Goal: Ask a question

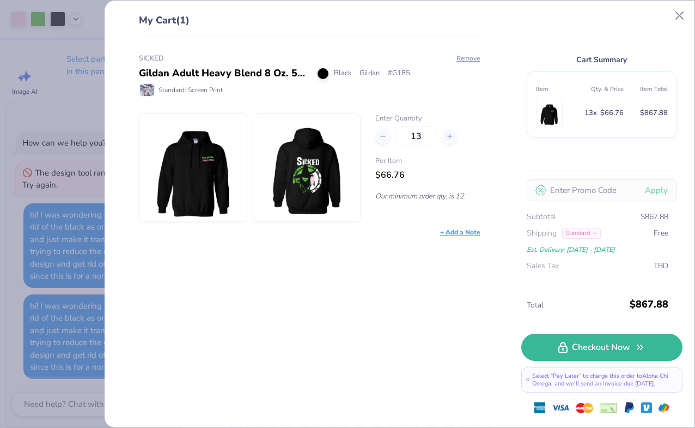
scroll to position [383, 0]
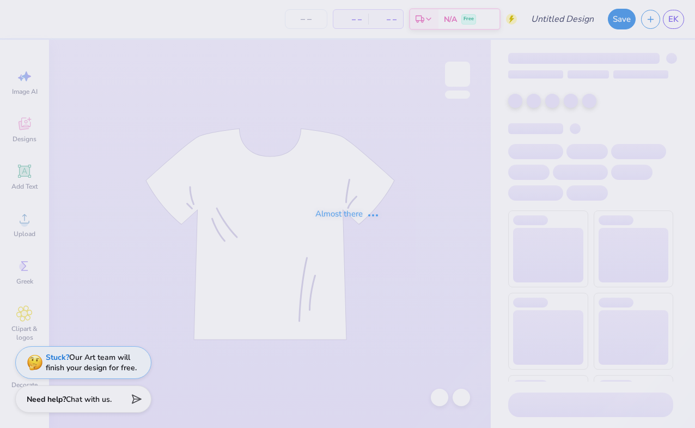
type input "SICKED"
type input "15"
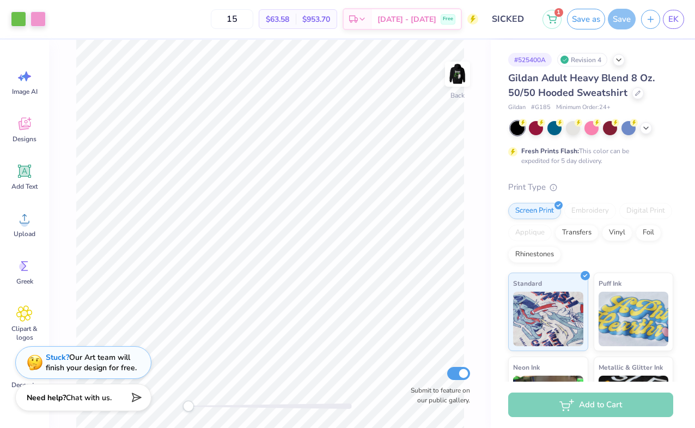
click at [49, 401] on strong "Need help?" at bounding box center [46, 397] width 39 height 10
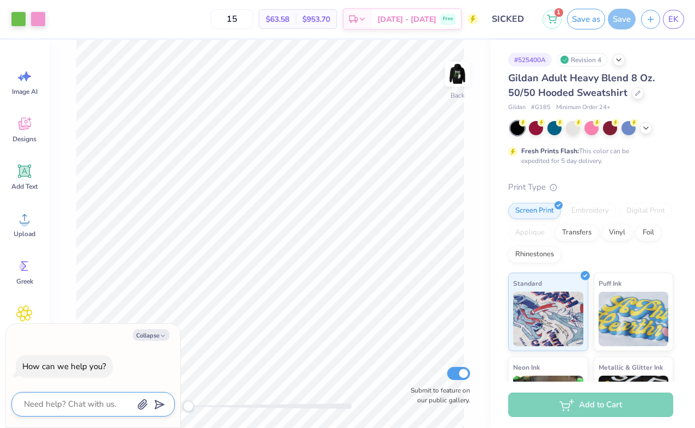
click at [59, 403] on textarea at bounding box center [78, 404] width 111 height 15
type textarea "h"
type textarea "x"
type textarea "hi"
type textarea "x"
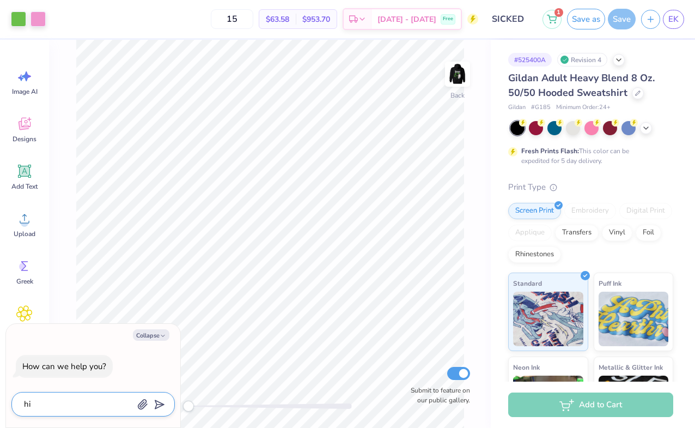
type textarea "hi"
type textarea "x"
type textarea "hi i"
type textarea "x"
type textarea "hi i"
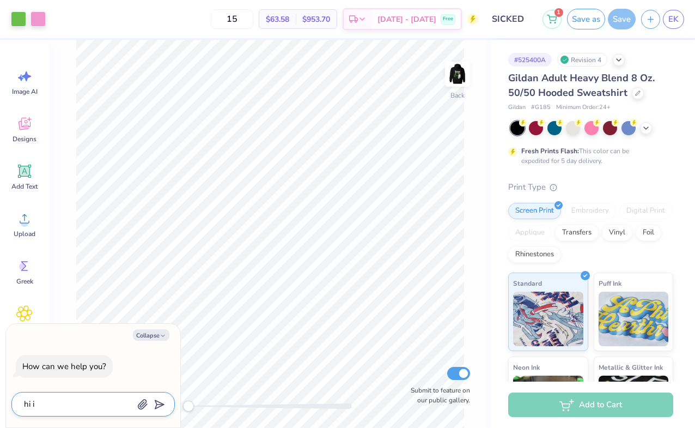
type textarea "x"
type textarea "hi i w"
type textarea "x"
type textarea "hi i wa"
type textarea "x"
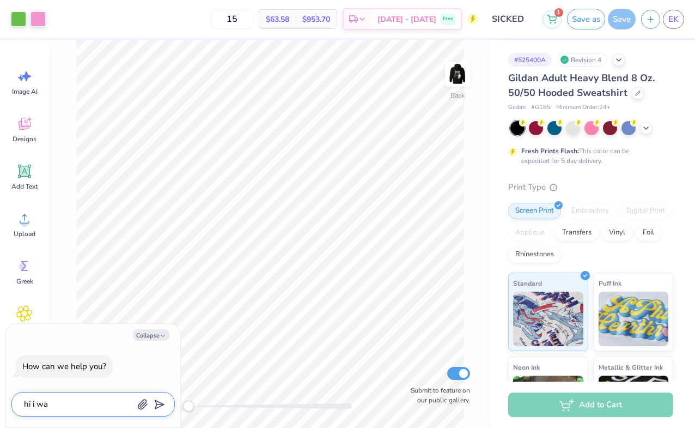
type textarea "hi i was"
type textarea "x"
type textarea "hi i was"
type textarea "x"
type textarea "hi i was w"
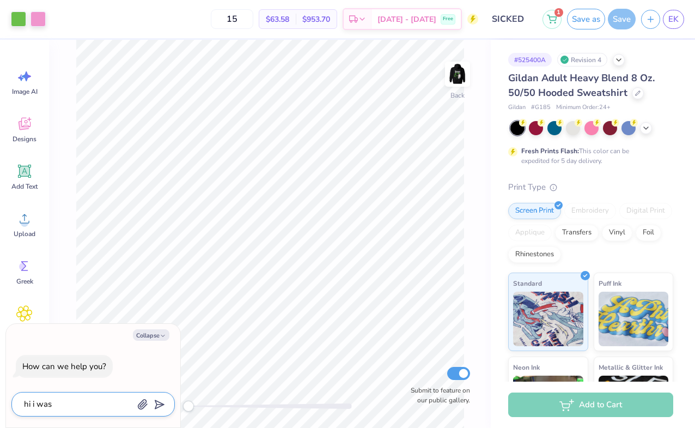
type textarea "x"
type textarea "hi i was wo"
type textarea "x"
type textarea "hi i was won"
type textarea "x"
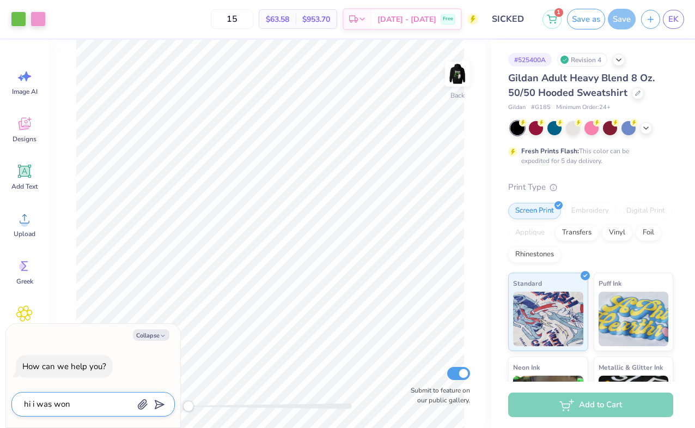
type textarea "hi i was wond"
type textarea "x"
type textarea "hi i was wonde"
type textarea "x"
type textarea "hi i was wonder"
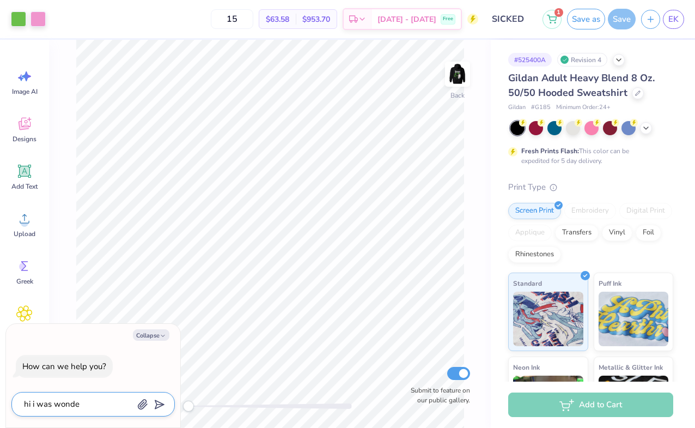
type textarea "x"
type textarea "hi i was wonderi"
type textarea "x"
type textarea "hi i was wonderin"
type textarea "x"
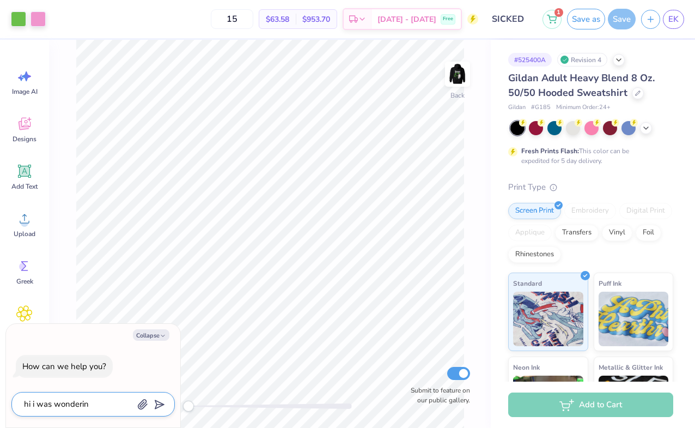
type textarea "hi i was wondering"
type textarea "x"
type textarea "hi i was wondering"
type textarea "x"
type textarea "hi i was wondering i"
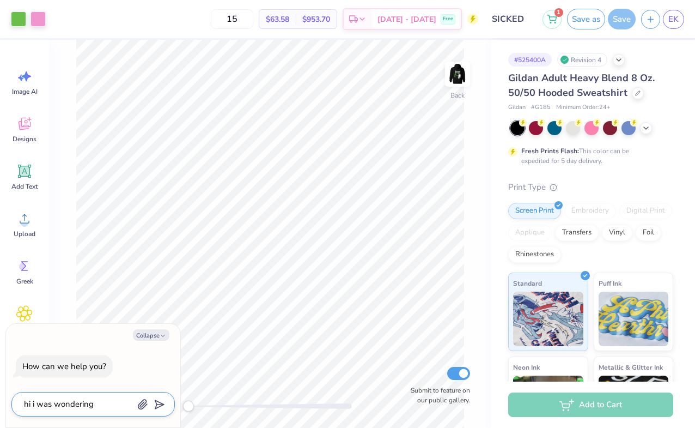
type textarea "x"
type textarea "hi i was wondering if"
type textarea "x"
type textarea "hi i was wondering if"
type textarea "x"
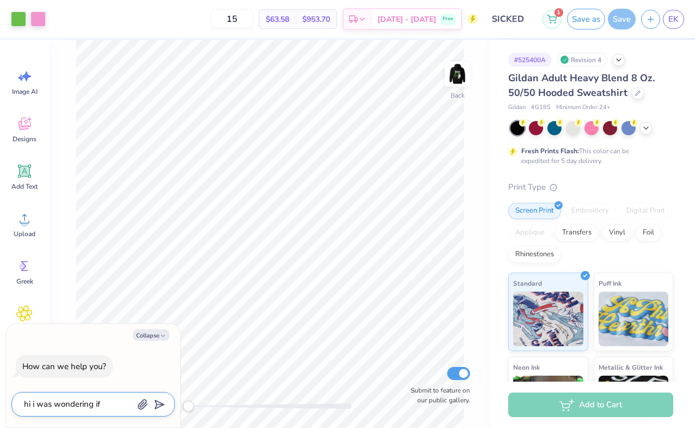
type textarea "hi i was wondering if t"
type textarea "x"
type textarea "hi i was wondering if th"
type textarea "x"
type textarea "hi i was wondering if the"
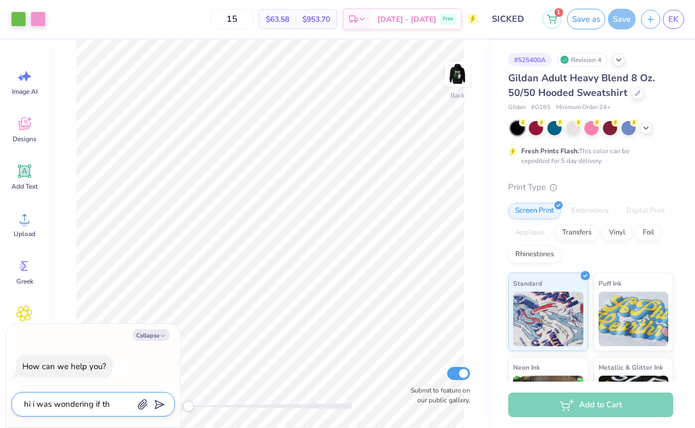
type textarea "x"
type textarea "hi i was wondering if ther"
type textarea "x"
type textarea "hi i was wondering if there"
type textarea "x"
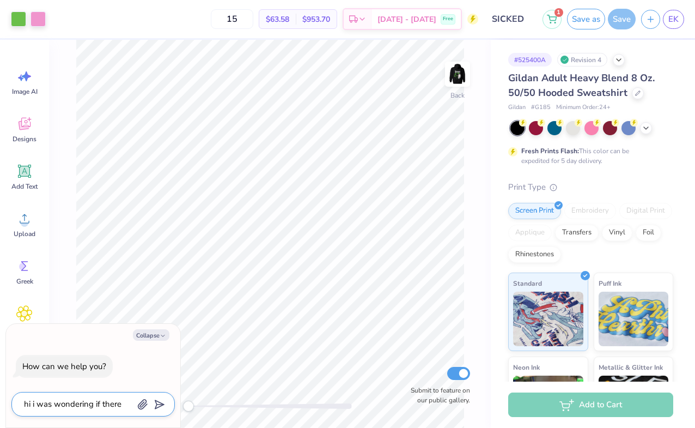
type textarea "hi i was wondering if there"
type textarea "x"
type textarea "hi i was wondering if there w"
type textarea "x"
type textarea "hi i was wondering if there wa"
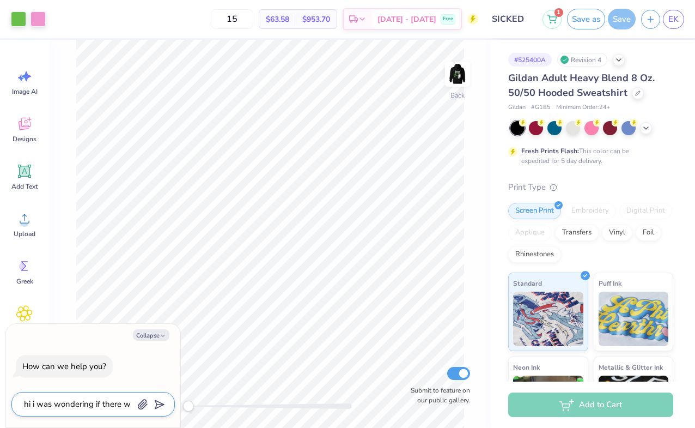
type textarea "x"
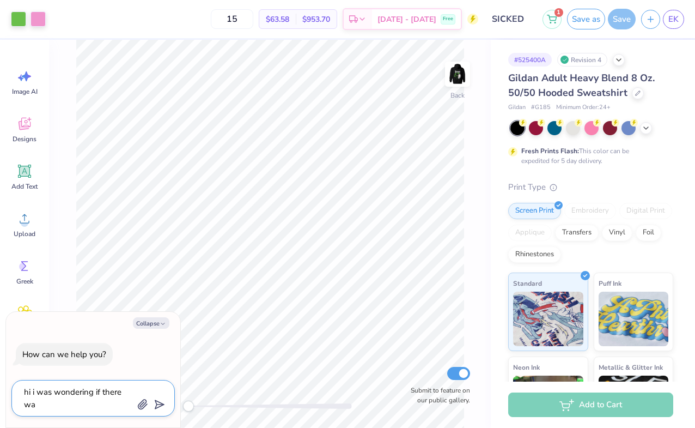
type textarea "hi i was wondering if there was"
type textarea "x"
type textarea "hi i was wondering if there was"
type textarea "x"
type textarea "hi i was wondering if there was a"
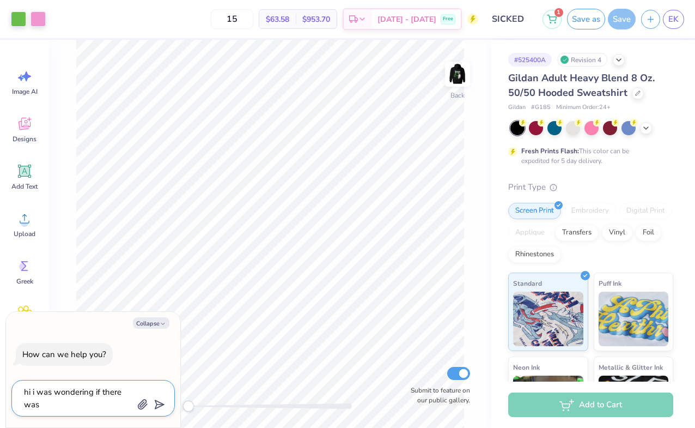
type textarea "x"
type textarea "hi i was wondering if there was a"
type textarea "x"
type textarea "hi i was wondering if there was a w"
type textarea "x"
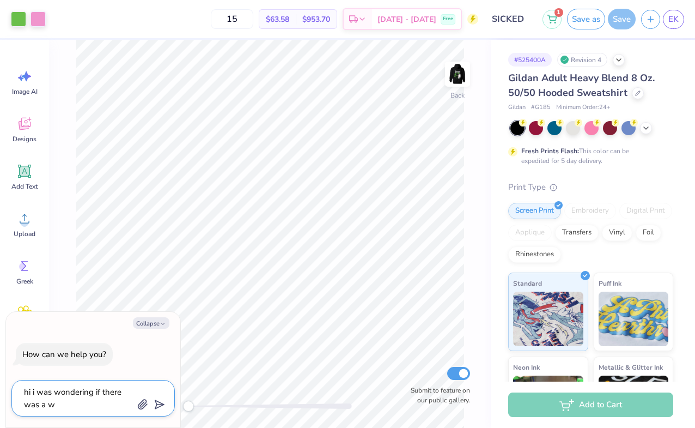
type textarea "hi i was wondering if there was a wa"
type textarea "x"
type textarea "hi i was wondering if there was a way"
type textarea "x"
type textarea "hi i was wondering if there was a way"
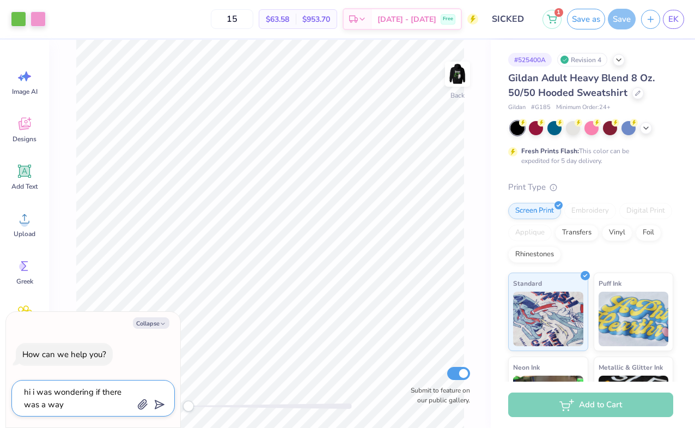
type textarea "x"
type textarea "hi i was wondering if there was a way t"
type textarea "x"
type textarea "hi i was wondering if there was a way to"
type textarea "x"
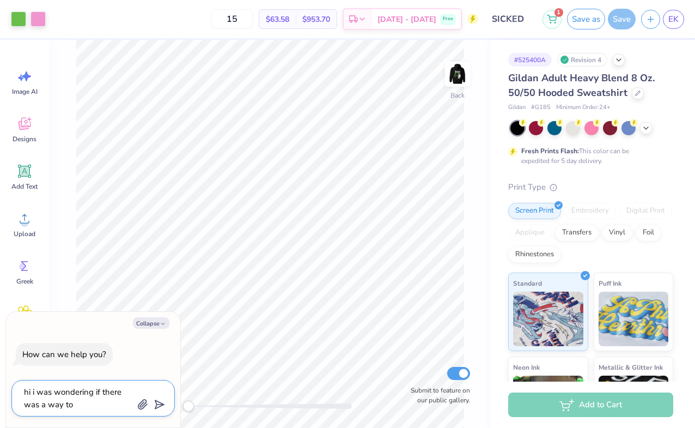
type textarea "hi i was wondering if there was a way to"
type textarea "x"
type textarea "hi i was wondering if there was a way to g"
type textarea "x"
type textarea "hi i was wondering if there was a way to ge"
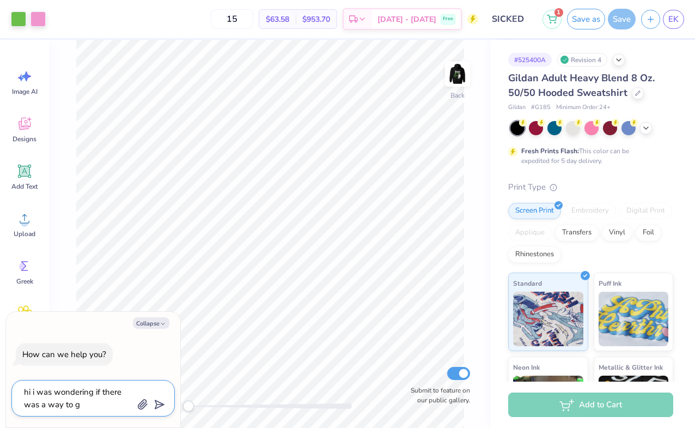
type textarea "x"
type textarea "hi i was wondering if there was a way to get"
type textarea "x"
type textarea "hi i was wondering if there was a way to get"
type textarea "x"
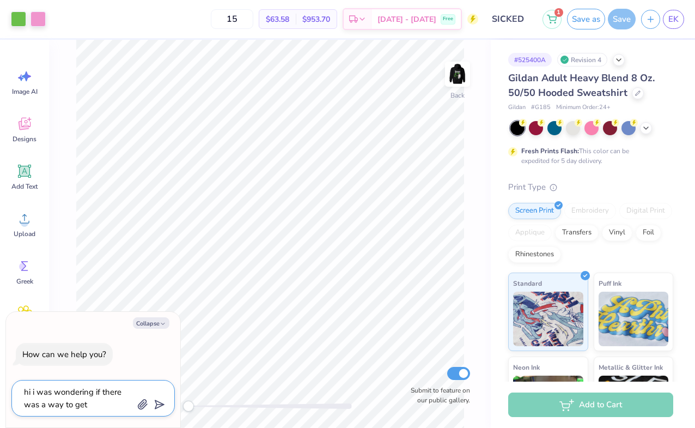
type textarea "hi i was wondering if there was a way to get r"
type textarea "x"
type textarea "hi i was wondering if there was a way to get ri"
type textarea "x"
type textarea "hi i was wondering if there was a way to get rid"
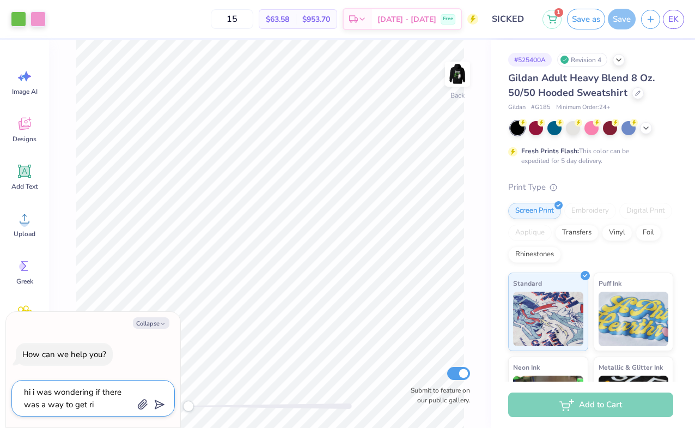
type textarea "x"
type textarea "hi i was wondering if there was a way to get rid"
type textarea "x"
type textarea "hi i was wondering if there was a way to get rid o"
type textarea "x"
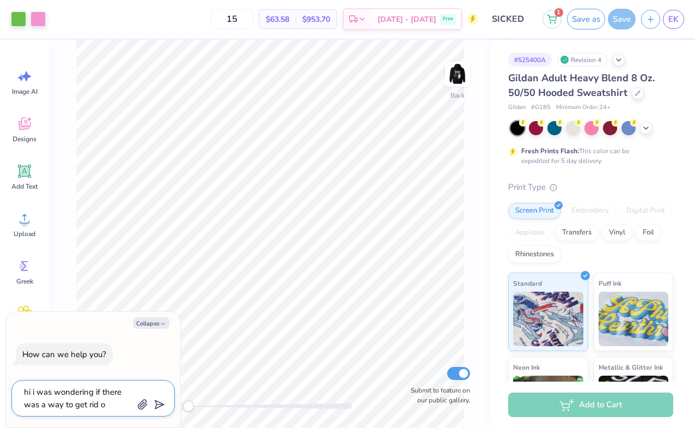
type textarea "hi i was wondering if there was a way to get rid of"
type textarea "x"
type textarea "hi i was wondering if there was a way to get rid of"
type textarea "x"
type textarea "hi i was wondering if there was a way to get rid of t"
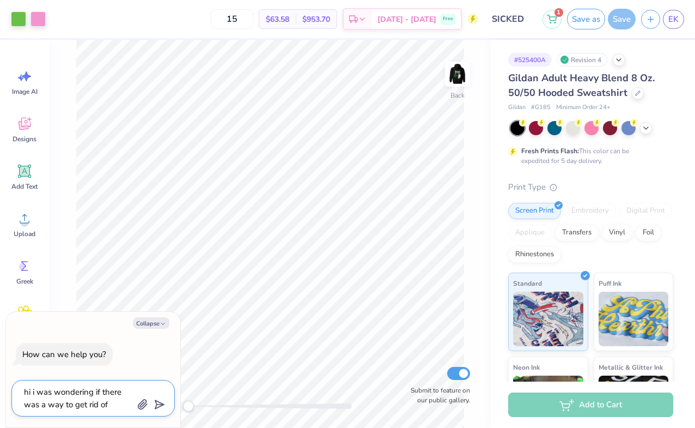
type textarea "x"
type textarea "hi i was wondering if there was a way to get rid of th"
type textarea "x"
type textarea "hi i was wondering if there was a way to get rid of the"
type textarea "x"
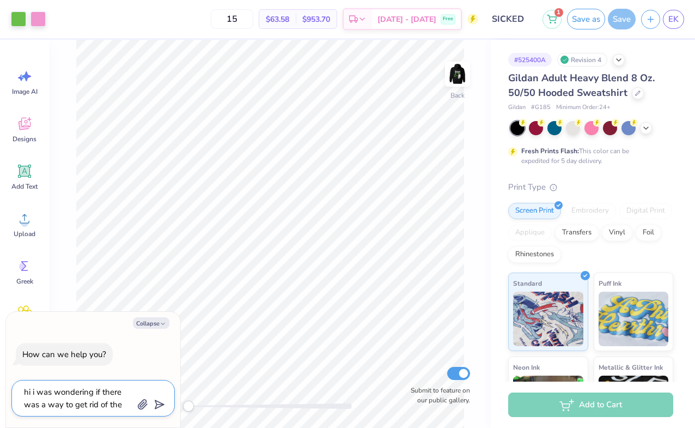
type textarea "hi i was wondering if there was a way to get rid of the"
type textarea "x"
type textarea "hi i was wondering if there was a way to get rid of the b"
type textarea "x"
type textarea "hi i was wondering if there was a way to get rid of the bl"
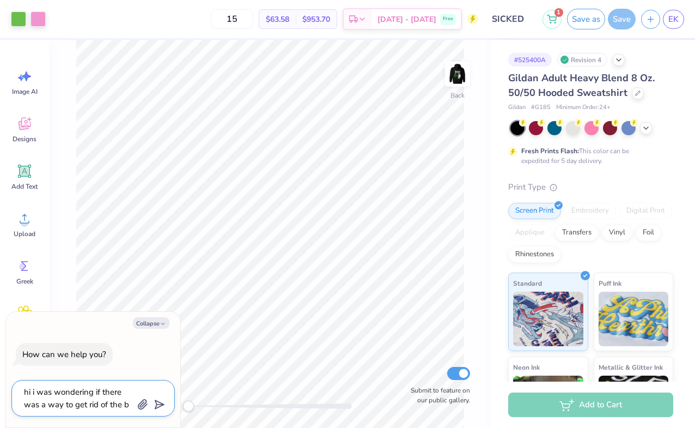
type textarea "x"
type textarea "hi i was wondering if there was a way to get rid of the bla"
type textarea "x"
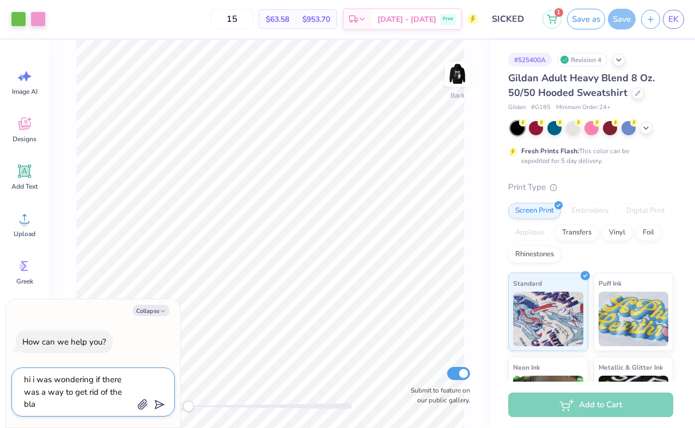
type textarea "hi i was wondering if there was a way to get rid of the blac"
type textarea "x"
type textarea "hi i was wondering if there was a way to get rid of the black"
type textarea "x"
type textarea "hi i was wondering if there was a way to get rid of the black"
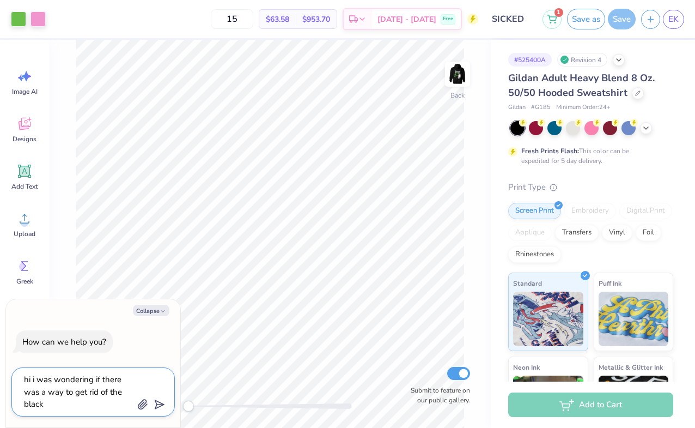
type textarea "x"
type textarea "hi i was wondering if there was a way to get rid of the black c"
type textarea "x"
type textarea "hi i was wondering if there was a way to get rid of the black co"
type textarea "x"
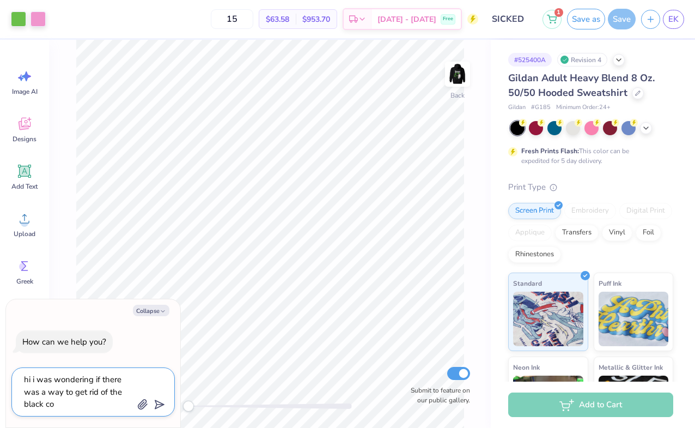
type textarea "hi i was wondering if there was a way to get rid of the black col"
type textarea "x"
type textarea "hi i was wondering if there was a way to get rid of the black colo"
type textarea "x"
type textarea "hi i was wondering if there was a way to get rid of the black color"
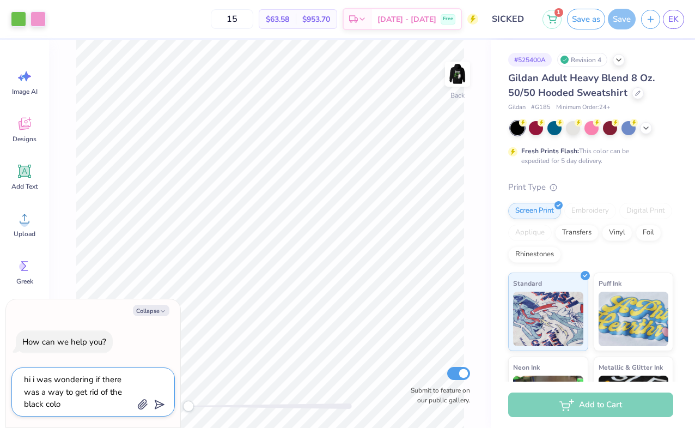
type textarea "x"
type textarea "hi i was wondering if there was a way to get rid of the black color"
type textarea "x"
type textarea "hi i was wondering if there was a way to get rid of the black color t"
type textarea "x"
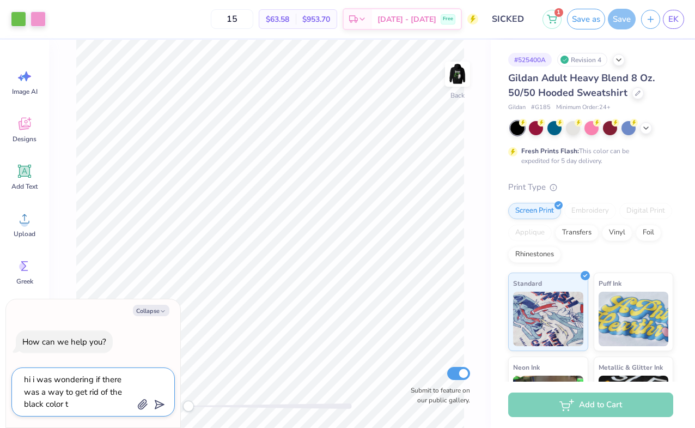
type textarea "hi i was wondering if there was a way to get rid of the black color to"
type textarea "x"
type textarea "hi i was wondering if there was a way to get rid of the black color to"
type textarea "x"
type textarea "hi i was wondering if there was a way to get rid of the black color to r"
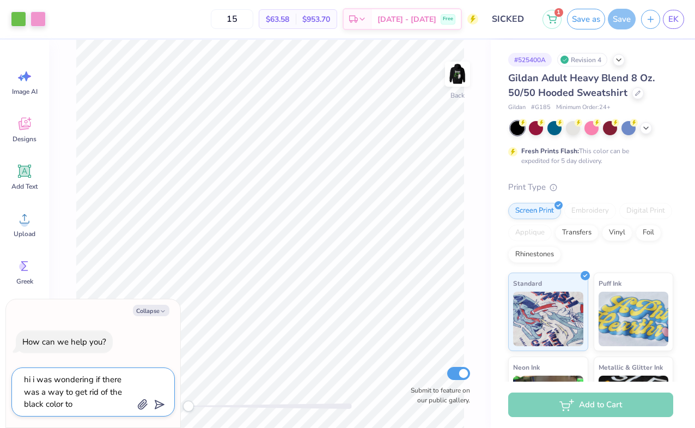
type textarea "x"
type textarea "hi i was wondering if there was a way to get rid of the black color to re"
type textarea "x"
type textarea "hi i was wondering if there was a way to get rid of the black color to red"
type textarea "x"
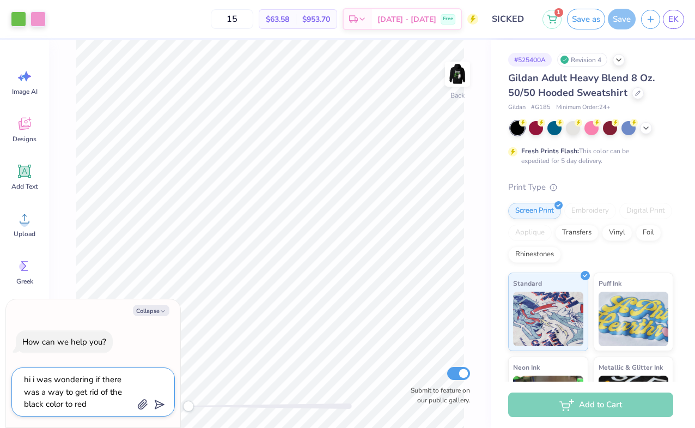
type textarea "hi i was wondering if there was a way to get rid of the black color to redu"
type textarea "x"
type textarea "hi i was wondering if there was a way to get rid of the black color to reduc"
type textarea "x"
type textarea "hi i was wondering if there was a way to get rid of the black color to reduce"
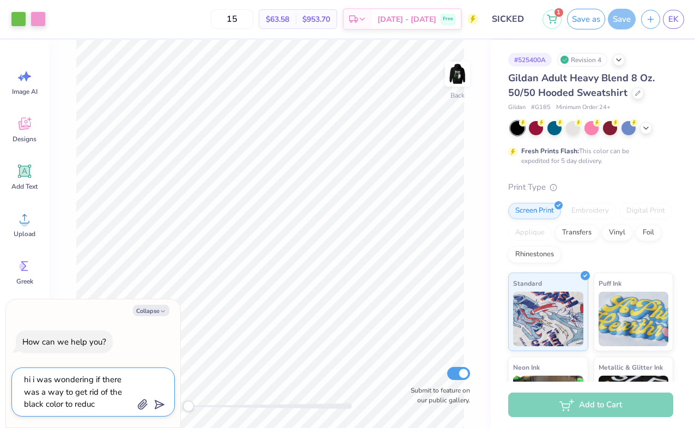
type textarea "x"
type textarea "hi i was wondering if there was a way to get rid of the black color to reduce"
type textarea "x"
type textarea "hi i was wondering if there was a way to get rid of the black color to reduce t"
type textarea "x"
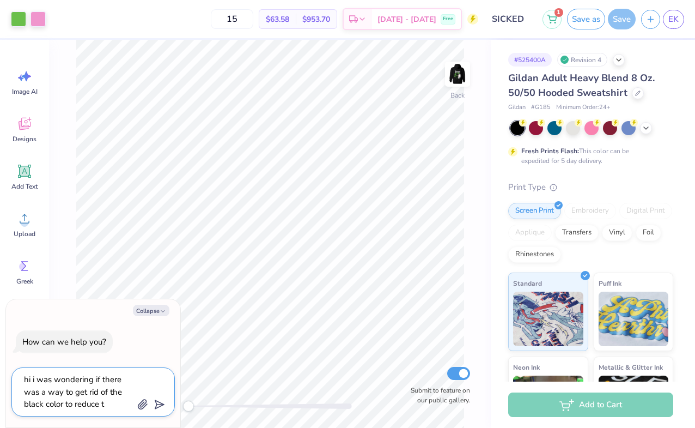
type textarea "hi i was wondering if there was a way to get rid of the black color to reduce th"
type textarea "x"
type textarea "hi i was wondering if there was a way to get rid of the black color to reduce t…"
type textarea "x"
type textarea "hi i was wondering if there was a way to get rid of the black color to reduce t…"
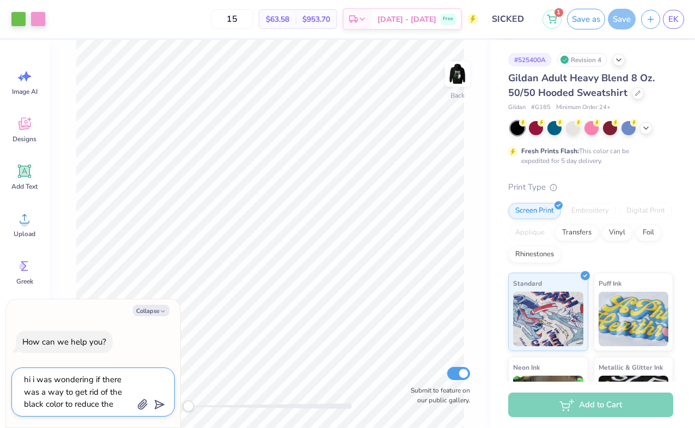
type textarea "x"
type textarea "hi i was wondering if there was a way to get rid of the black color to reduce t…"
type textarea "x"
type textarea "hi i was wondering if there was a way to get rid of the black color to reduce t…"
type textarea "x"
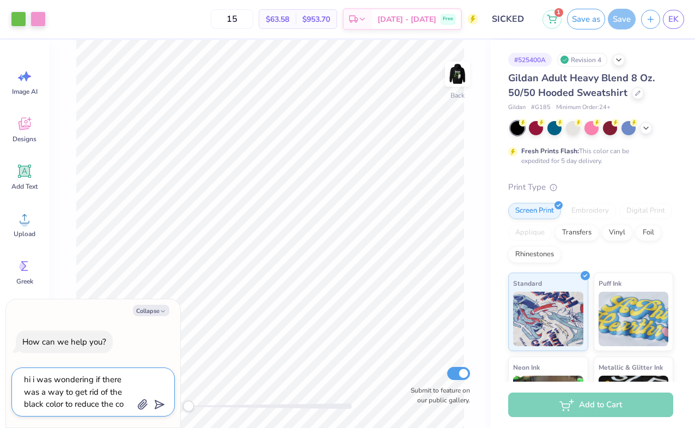
type textarea "hi i was wondering if there was a way to get rid of the black color to reduce t…"
type textarea "x"
type textarea "hi i was wondering if there was a way to get rid of the black color to reduce t…"
type textarea "x"
type textarea "hi i was wondering if there was a way to get rid of the black color to reduce t…"
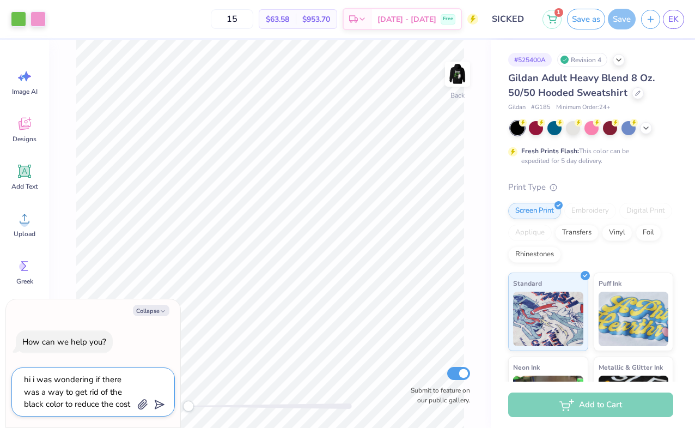
type textarea "x"
click at [64, 404] on textarea "hi i was wondering if there was a way to get rid of the black color to reduce t…" at bounding box center [78, 391] width 111 height 39
type textarea "hi i was wondering if there was a way to get rid of the black color to reduce t…"
type textarea "x"
type textarea "hi i was wondering if there was a way to get rid of the black color o to reduce…"
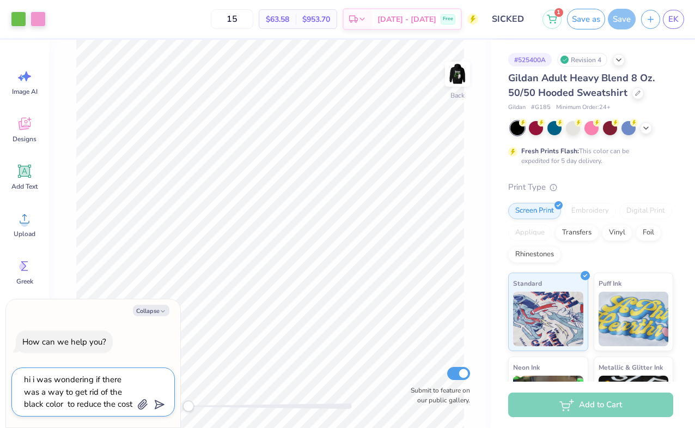
type textarea "x"
type textarea "hi i was wondering if there was a way to get rid of the black color on to reduc…"
type textarea "x"
type textarea "hi i was wondering if there was a way to get rid of the black color on to reduc…"
type textarea "x"
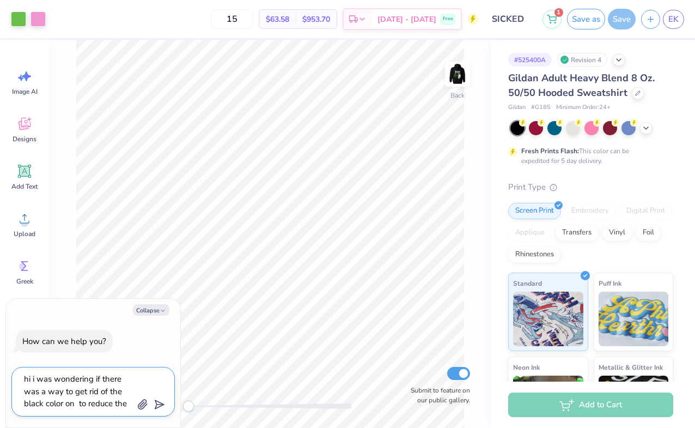
type textarea "hi i was wondering if there was a way to get rid of the black color on m to red…"
type textarea "x"
type textarea "hi i was wondering if there was a way to get rid of the black color on to reduc…"
type textarea "x"
type textarea "hi i was wondering if there was a way to get rid of the black color on to reduc…"
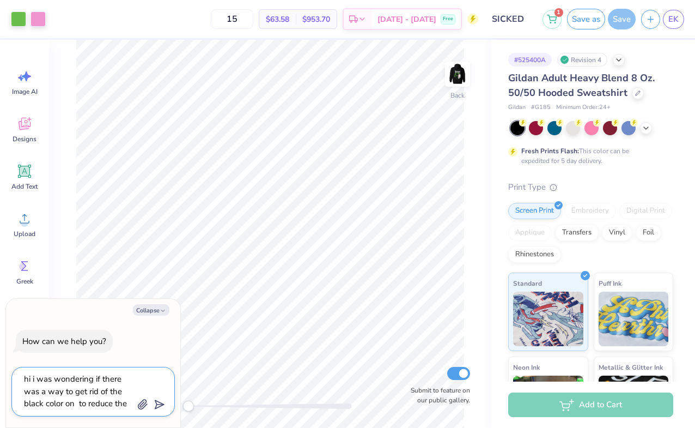
type textarea "x"
type textarea "hi i was wondering if there was a way to get rid of the black color o to reduce…"
type textarea "x"
type textarea "hi i was wondering if there was a way to get rid of the black color to reduce t…"
type textarea "x"
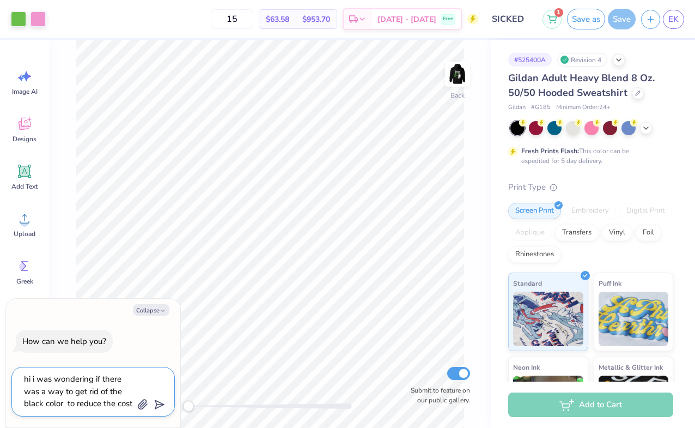
type textarea "hi i was wondering if there was a way to get rid of the black color f to reduce…"
type textarea "x"
type textarea "hi i was wondering if there was a way to get rid of the black color fo to reduc…"
type textarea "x"
type textarea "hi i was wondering if there was a way to get rid of the black color for to redu…"
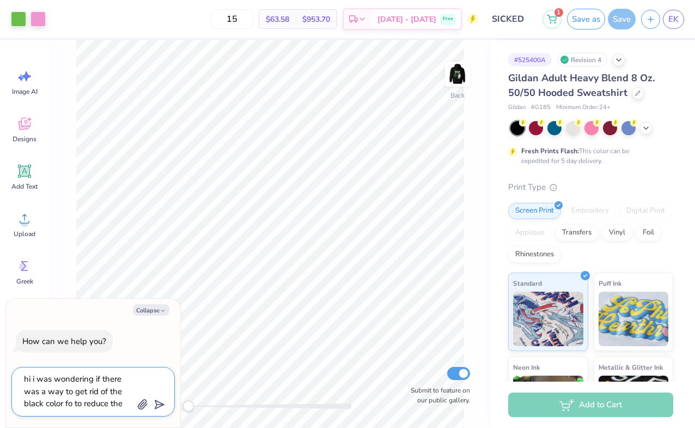
type textarea "x"
click at [96, 405] on textarea "hi i was wondering if there was a way to get rid of the black color for printin…" at bounding box center [78, 392] width 111 height 40
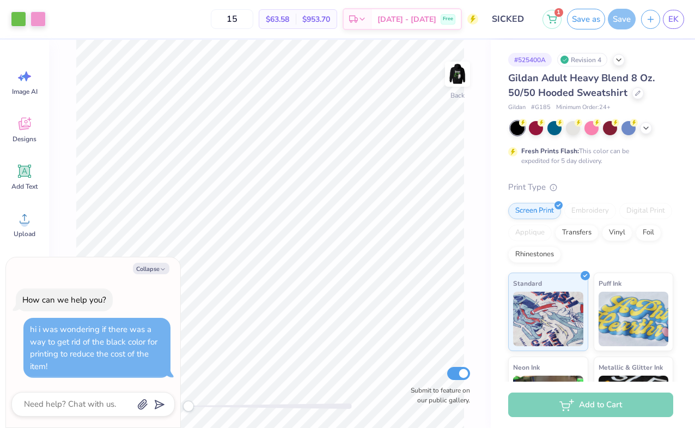
scroll to position [0, 0]
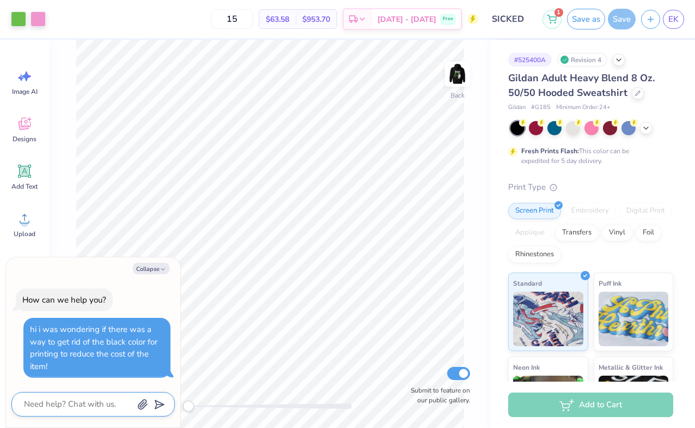
click at [138, 406] on icon "button" at bounding box center [142, 404] width 9 height 9
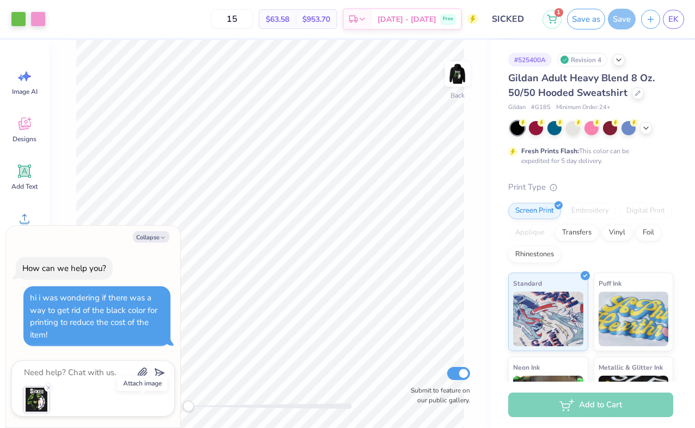
click at [161, 372] on body "Art colors 15 $63.58 Per Item $953.70 Total Est. Delivery Oct 8 - 11 Free Desig…" at bounding box center [347, 214] width 695 height 428
click at [157, 372] on icon "submit" at bounding box center [157, 372] width 15 height 15
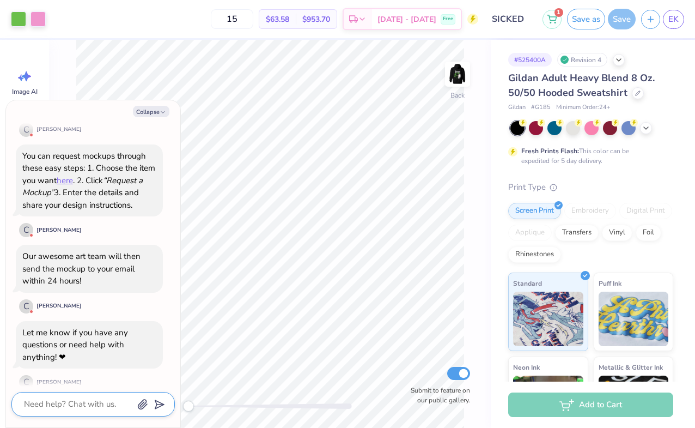
scroll to position [708, 0]
